Goal: Task Accomplishment & Management: Complete application form

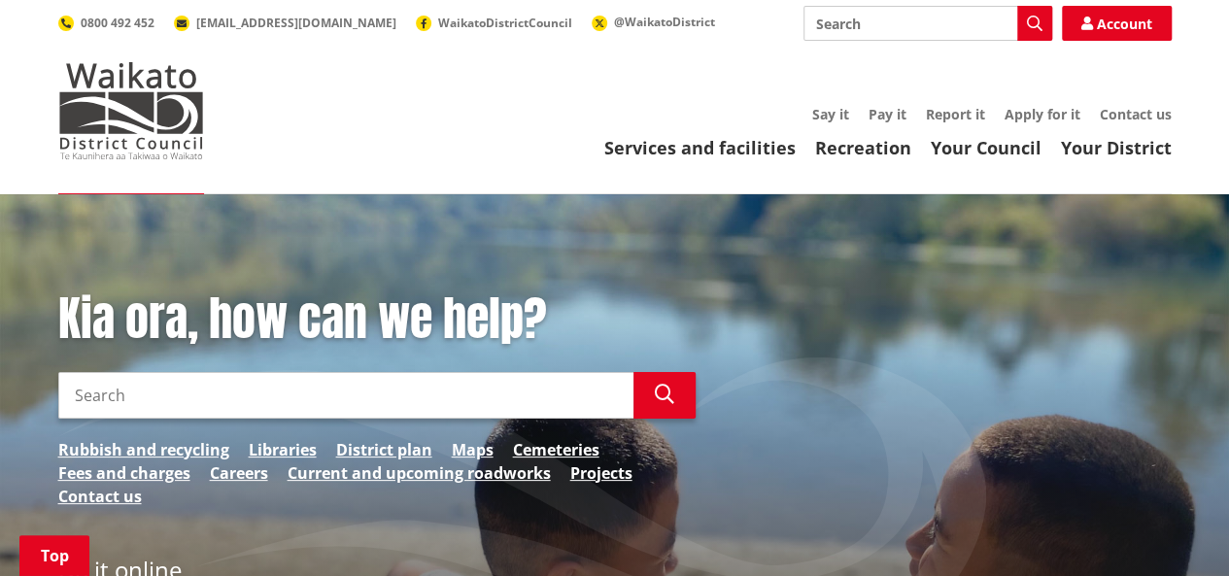
scroll to position [355, 0]
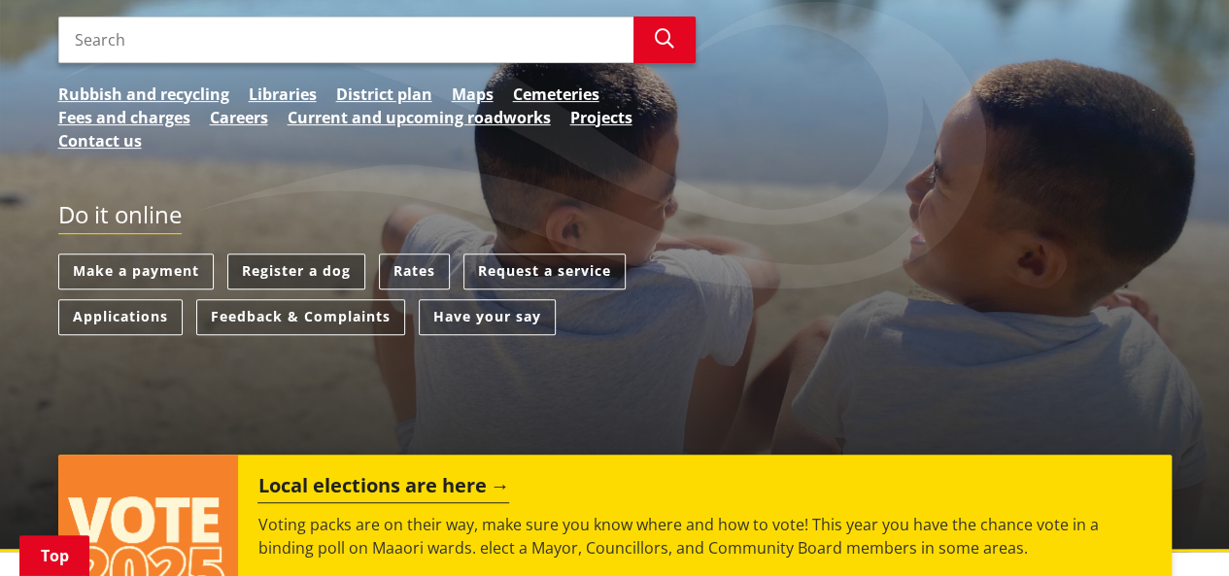
click at [305, 279] on link "Register a dog" at bounding box center [296, 271] width 138 height 36
click at [323, 271] on link "Register a dog" at bounding box center [296, 271] width 138 height 36
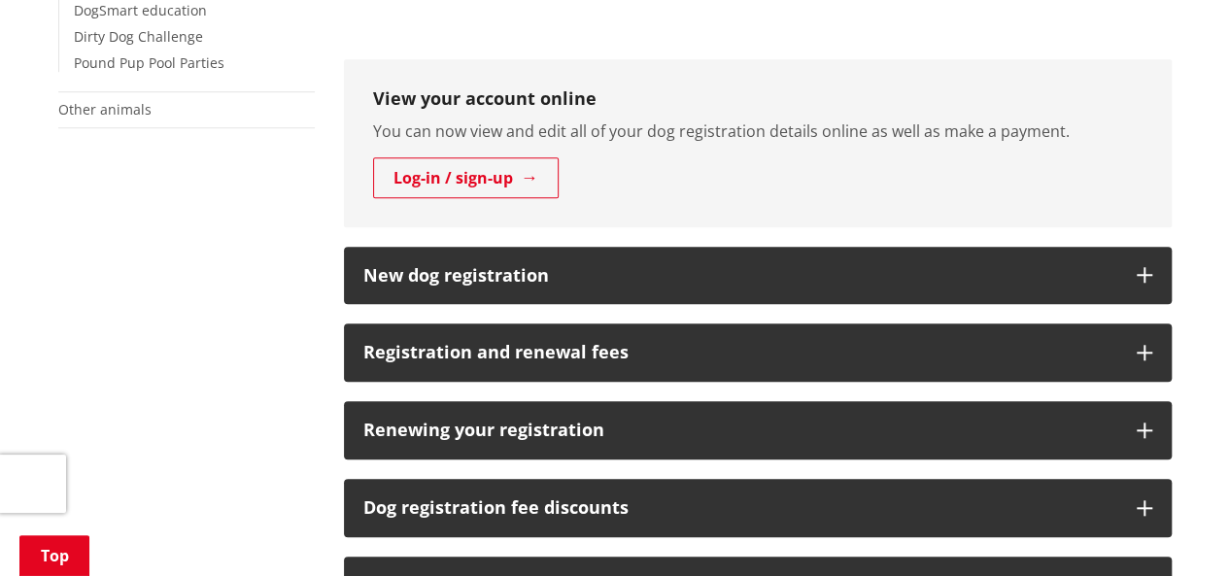
scroll to position [1068, 0]
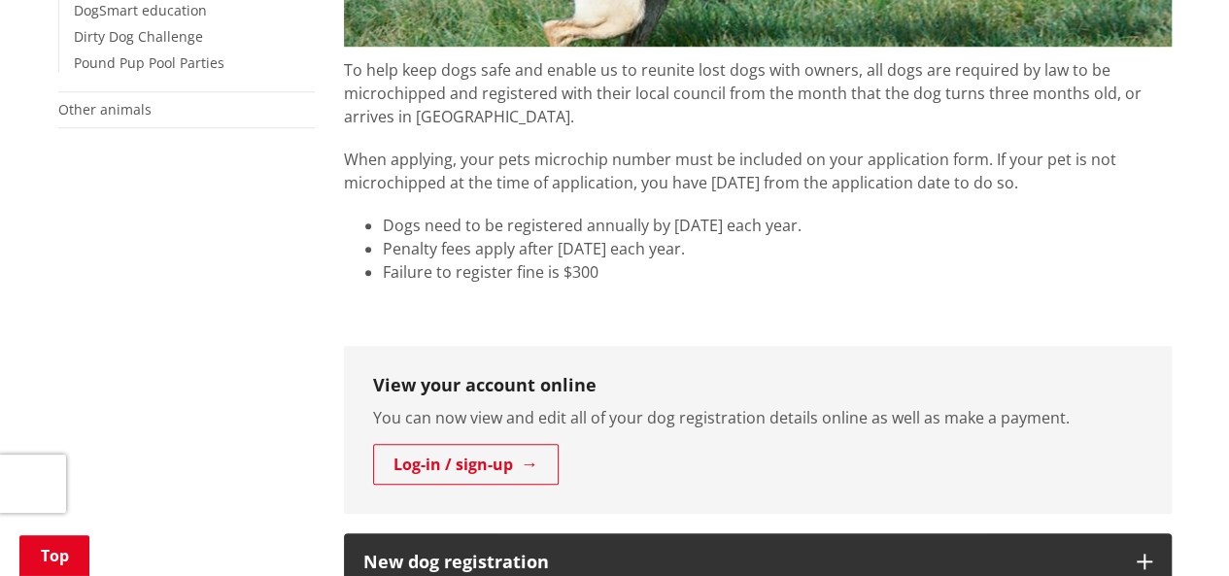
scroll to position [1068, 0]
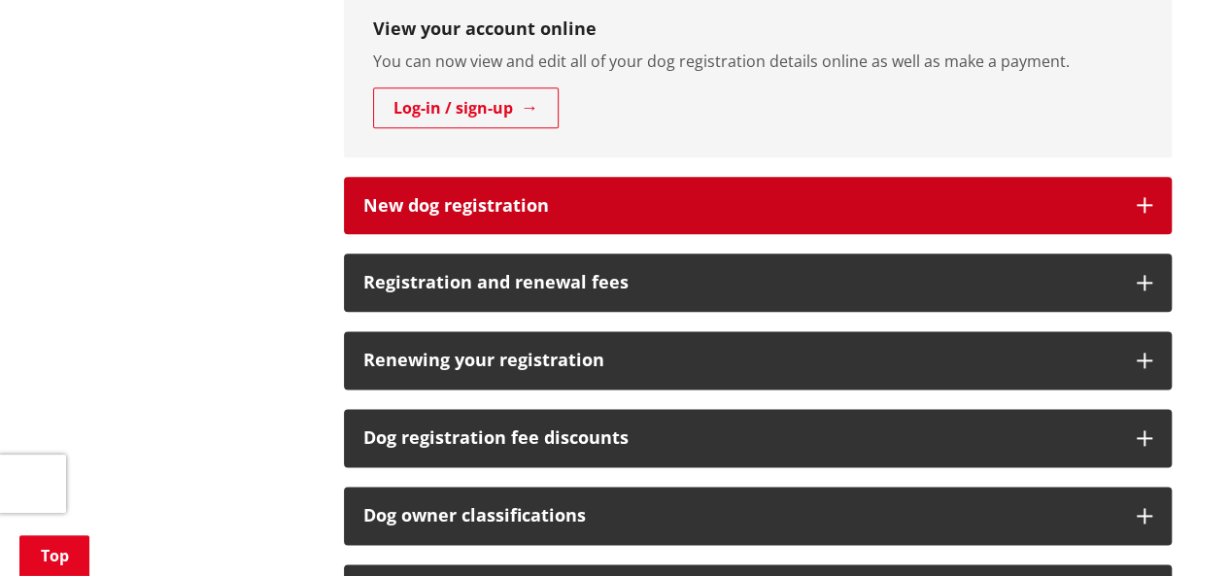
click at [1139, 216] on button "New dog registration" at bounding box center [757, 206] width 827 height 58
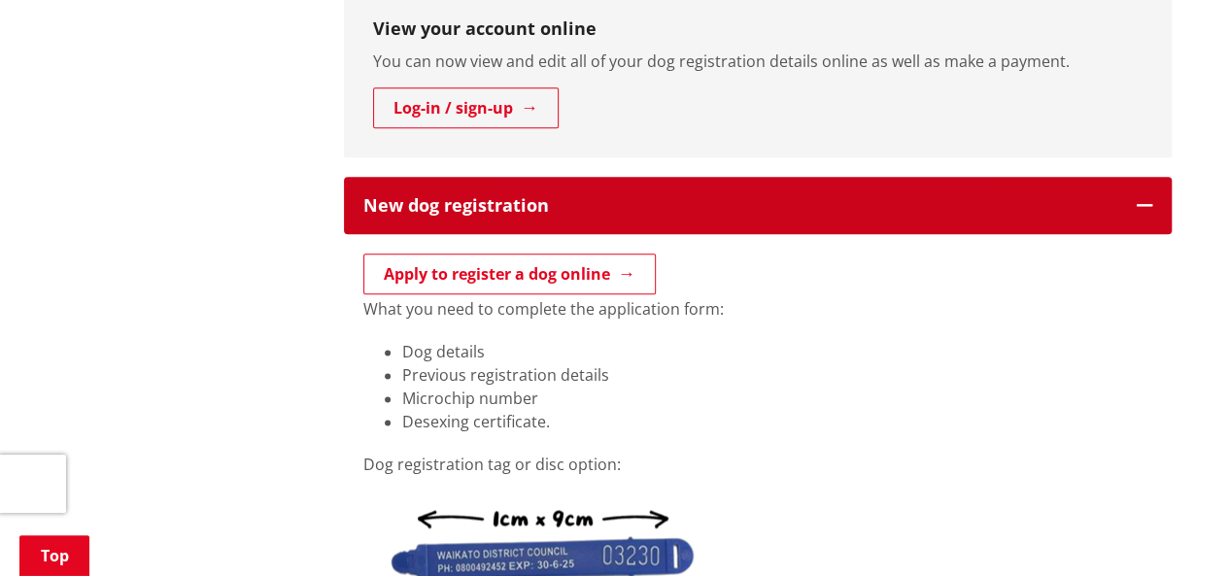
scroll to position [712, 0]
